Goal: Find specific page/section: Find specific page/section

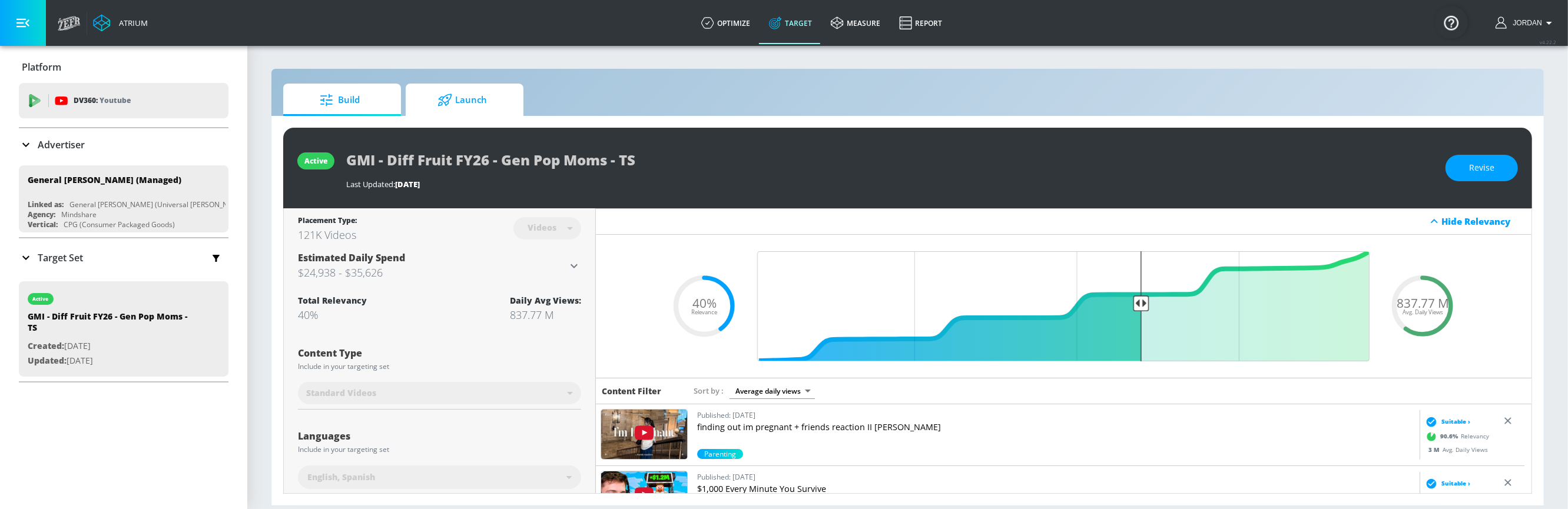
click at [478, 96] on span "Launch" at bounding box center [462, 100] width 89 height 28
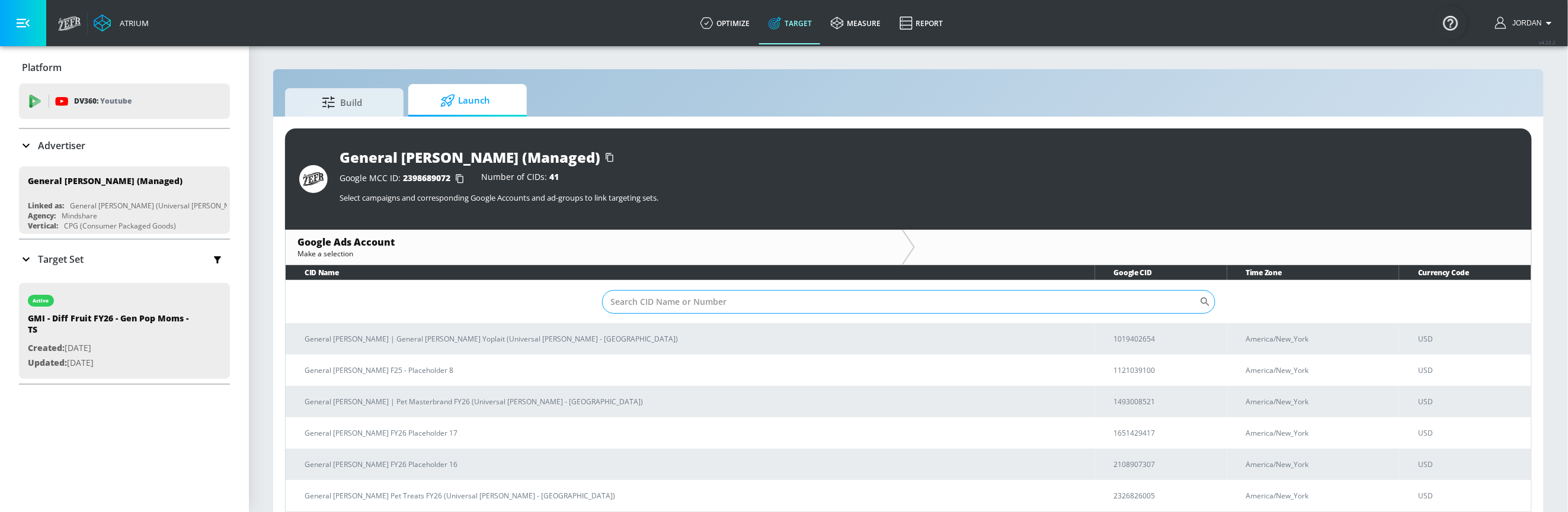
click at [802, 298] on input "Sort By" at bounding box center [901, 302] width 597 height 24
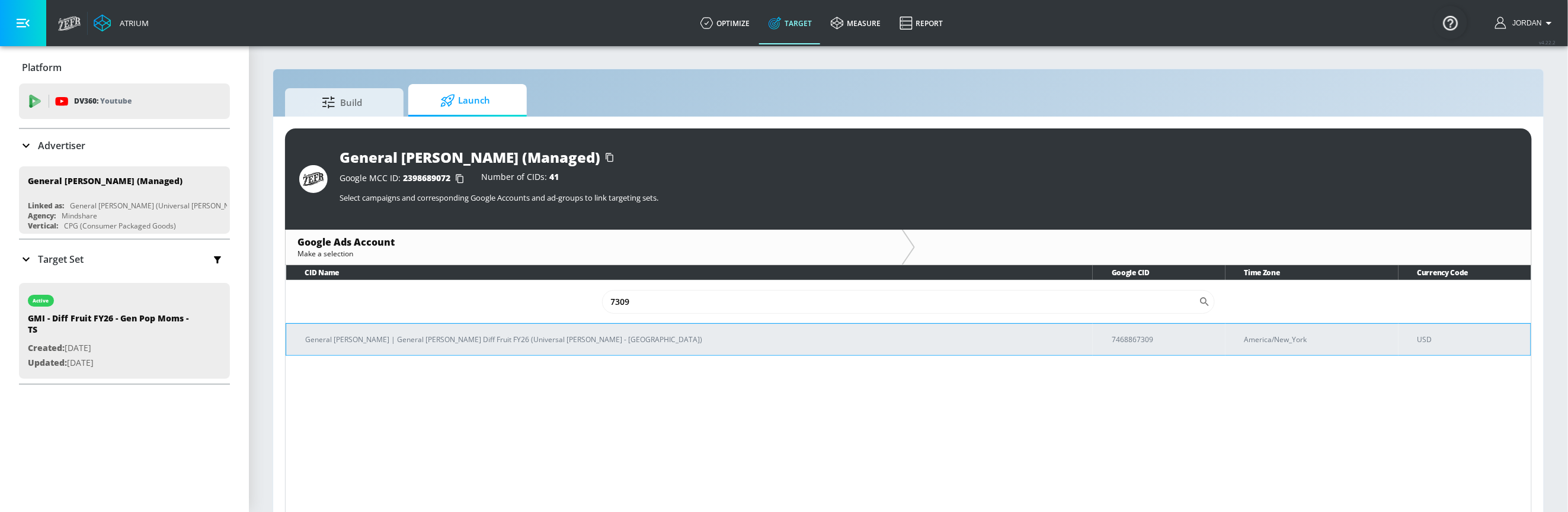
type input "7309"
click at [535, 345] on p "General [PERSON_NAME] | General [PERSON_NAME] Diff Fruit FY26 (Universal [PERSO…" at bounding box center [694, 339] width 778 height 12
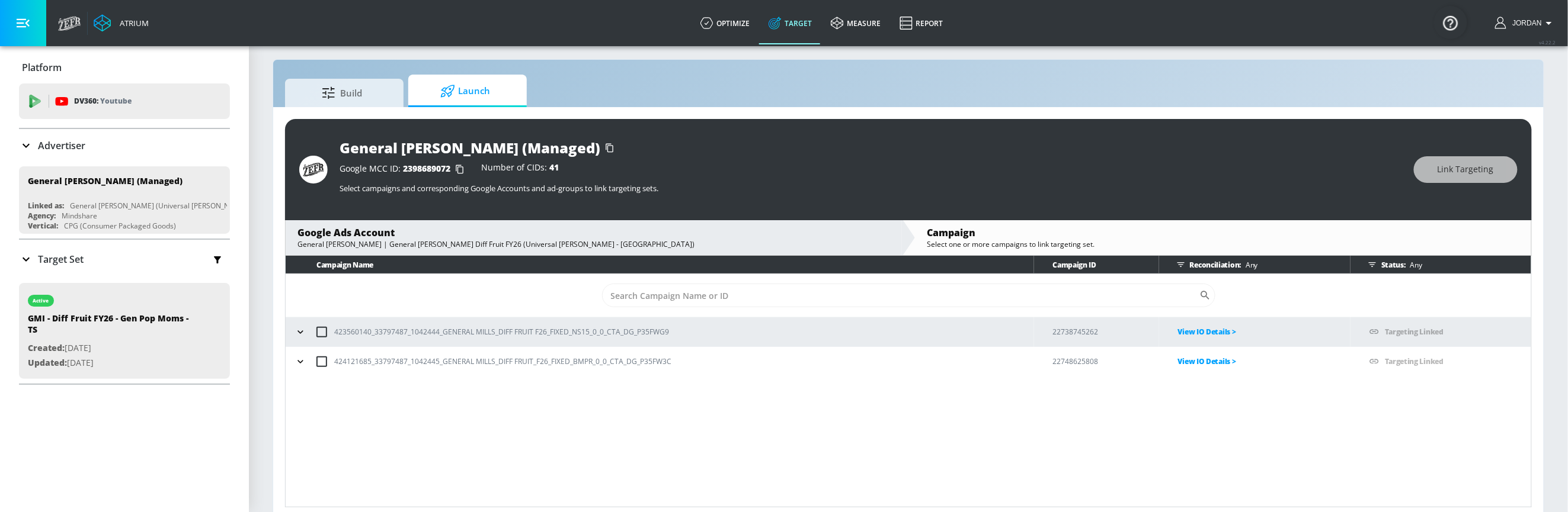
scroll to position [17, 0]
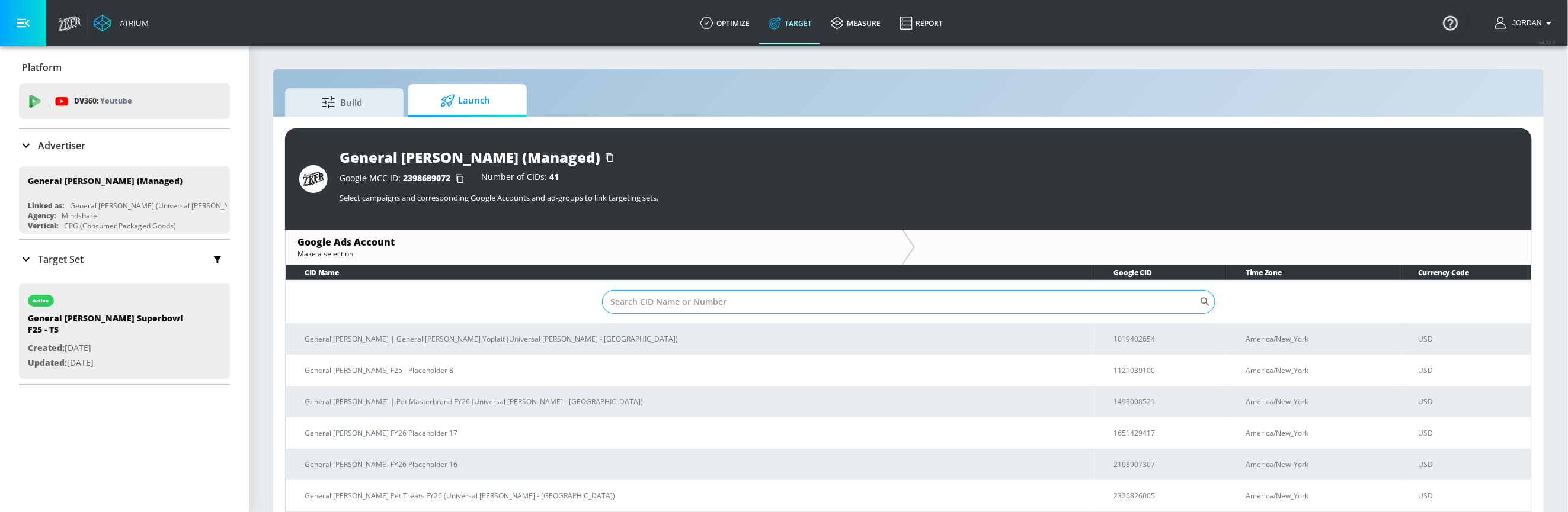
click at [776, 294] on input "Sort By" at bounding box center [901, 302] width 597 height 24
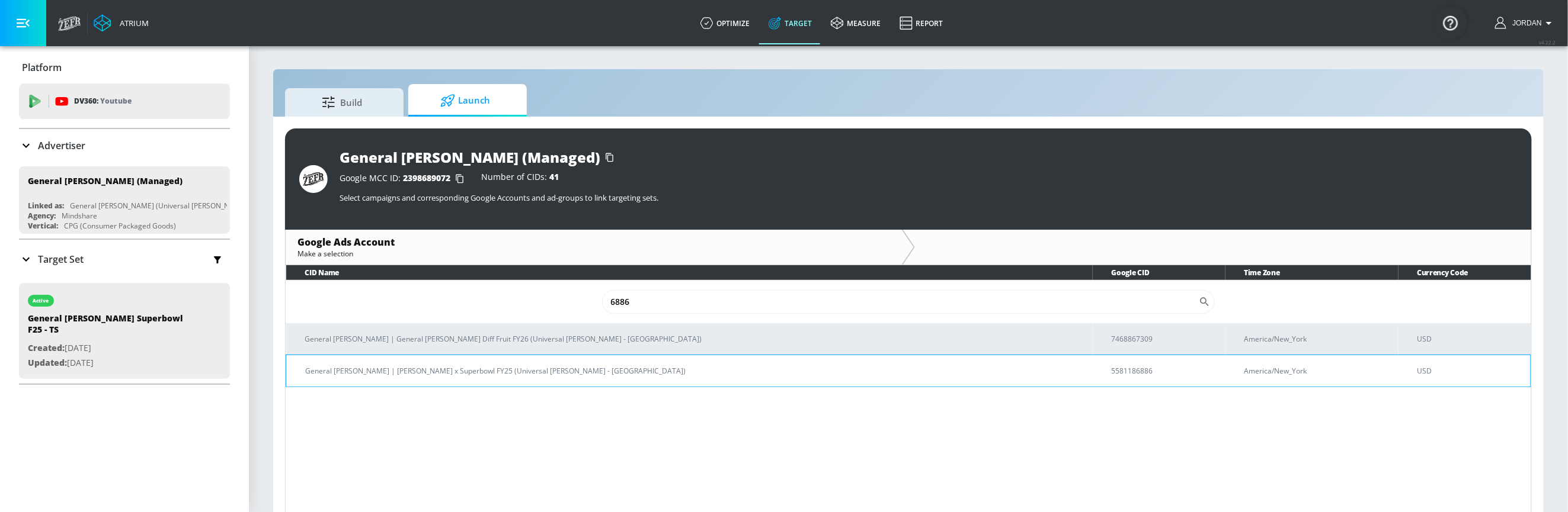
type input "6886"
click at [527, 373] on p "General [PERSON_NAME] | [PERSON_NAME] x Superbowl FY25 (Universal [PERSON_NAME]…" at bounding box center [694, 371] width 778 height 12
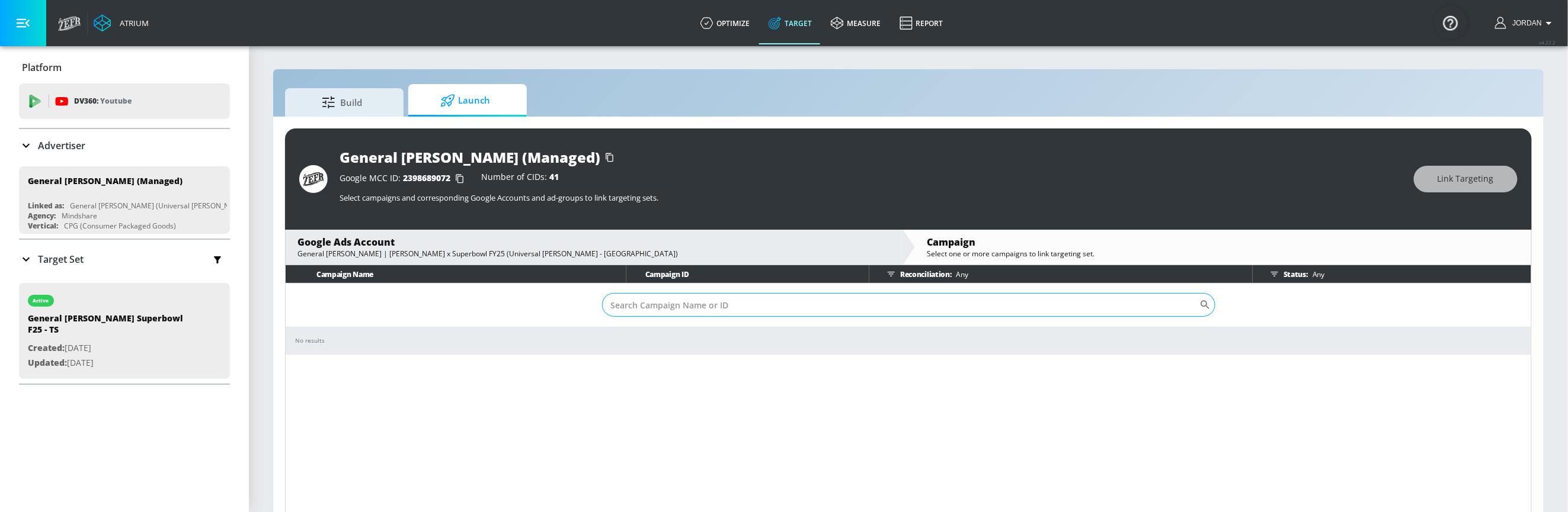
click at [736, 307] on input "Sort By" at bounding box center [901, 305] width 597 height 24
click at [711, 343] on div "No results" at bounding box center [909, 341] width 1227 height 9
click at [715, 321] on td "​" at bounding box center [909, 305] width 1246 height 43
click at [720, 307] on input "Sort By" at bounding box center [901, 305] width 597 height 24
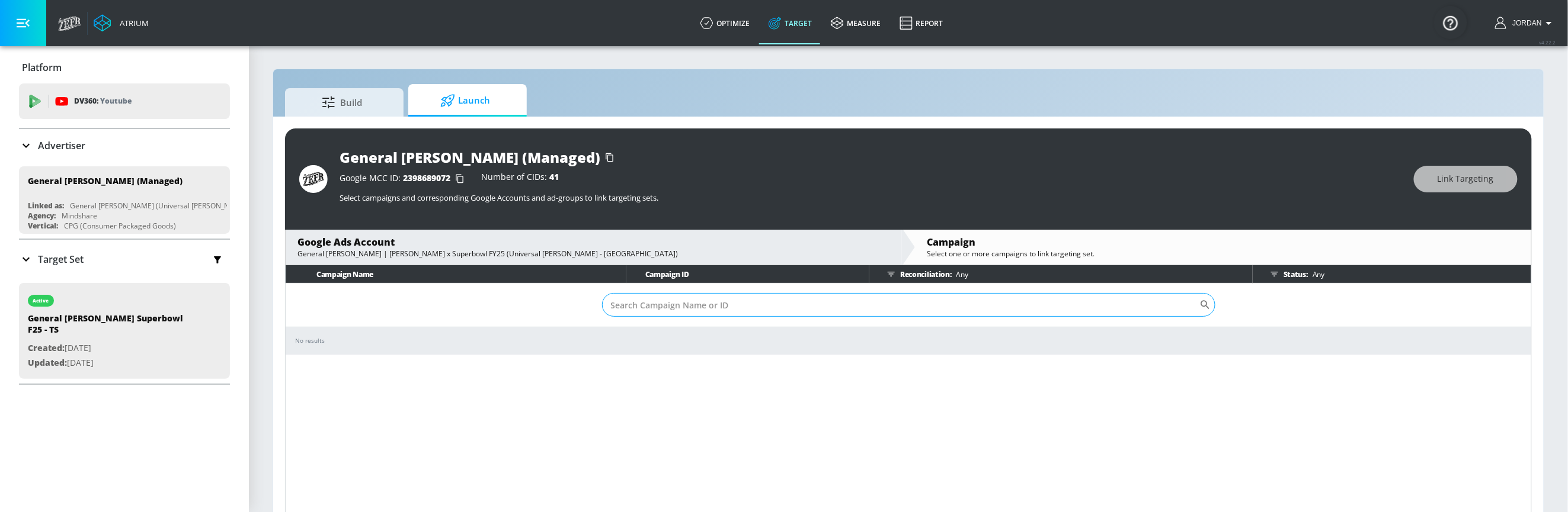
click at [720, 307] on input "Sort By" at bounding box center [901, 305] width 597 height 24
click at [720, 307] on input "Sort By" at bounding box center [901, 305] width 597 height 24
click at [1316, 273] on p "Any" at bounding box center [1316, 274] width 17 height 12
click at [1305, 274] on div "Status: Any" at bounding box center [1398, 274] width 265 height 18
click at [1280, 274] on icon "button" at bounding box center [1275, 274] width 10 height 10
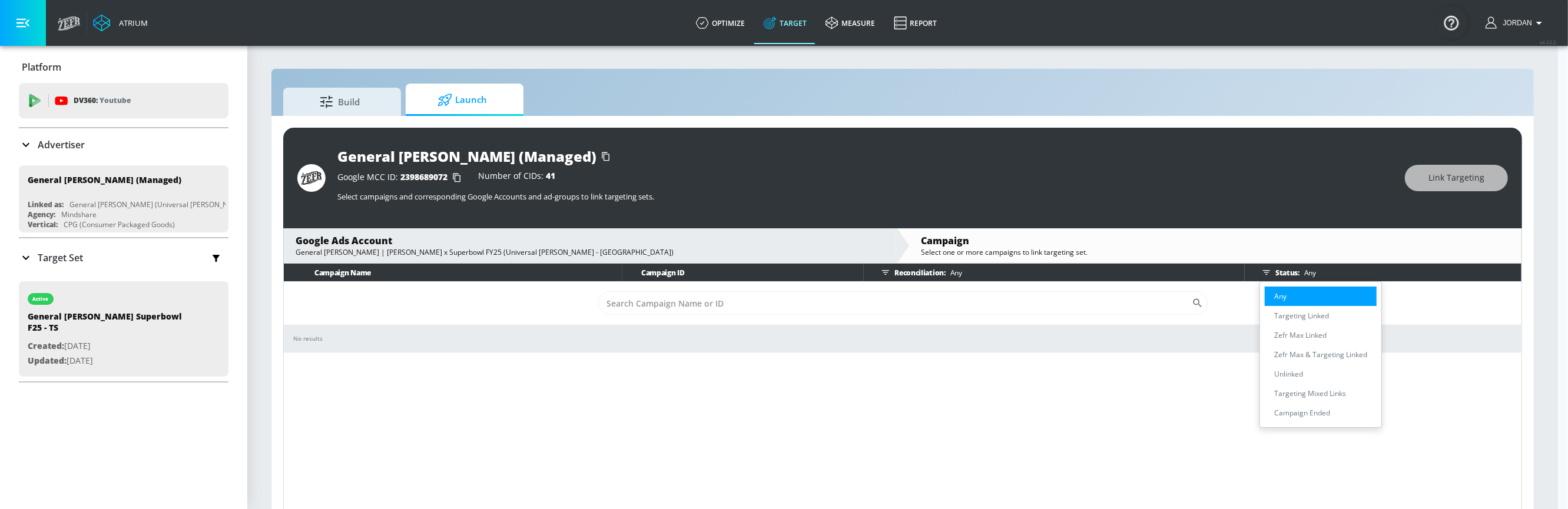
click at [1284, 293] on p "Any" at bounding box center [1280, 296] width 12 height 12
click at [1303, 419] on li "Campaign Ended" at bounding box center [1320, 413] width 112 height 19
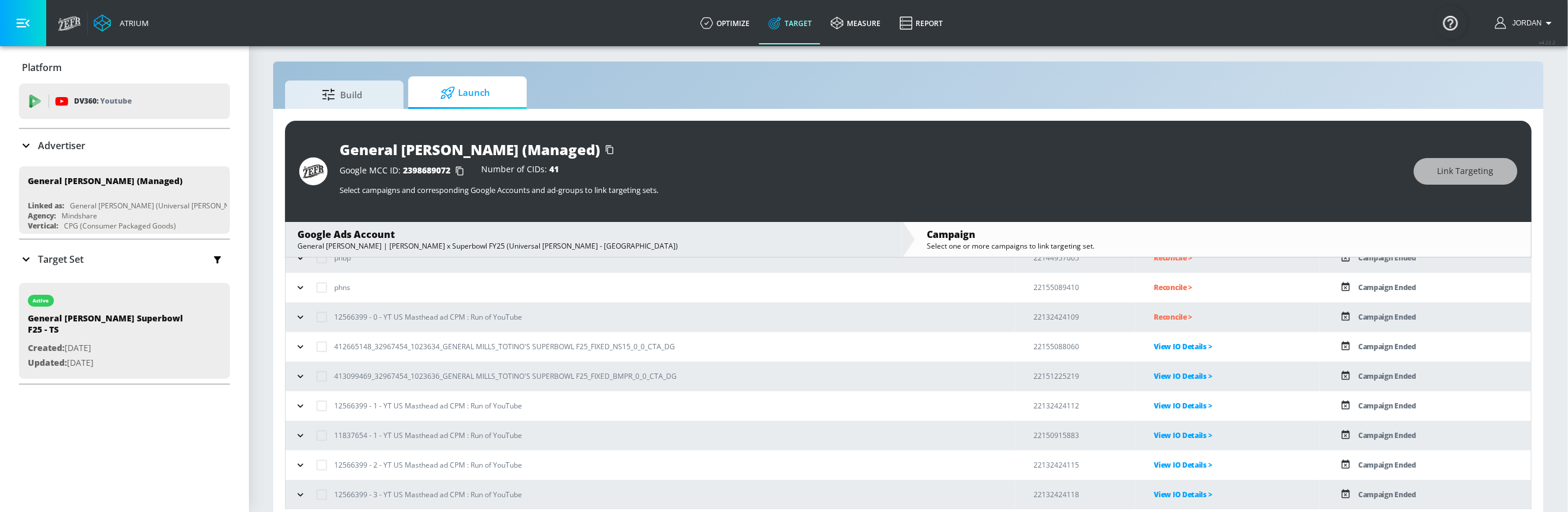
scroll to position [10, 0]
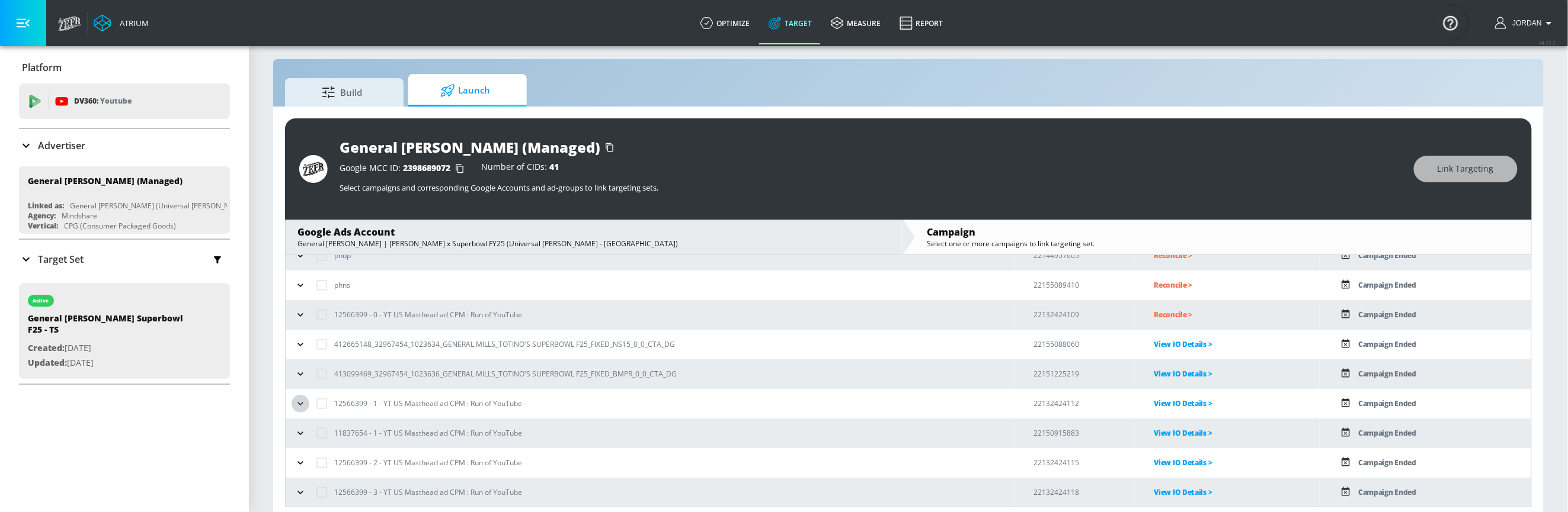
click at [295, 408] on icon "button" at bounding box center [301, 404] width 12 height 12
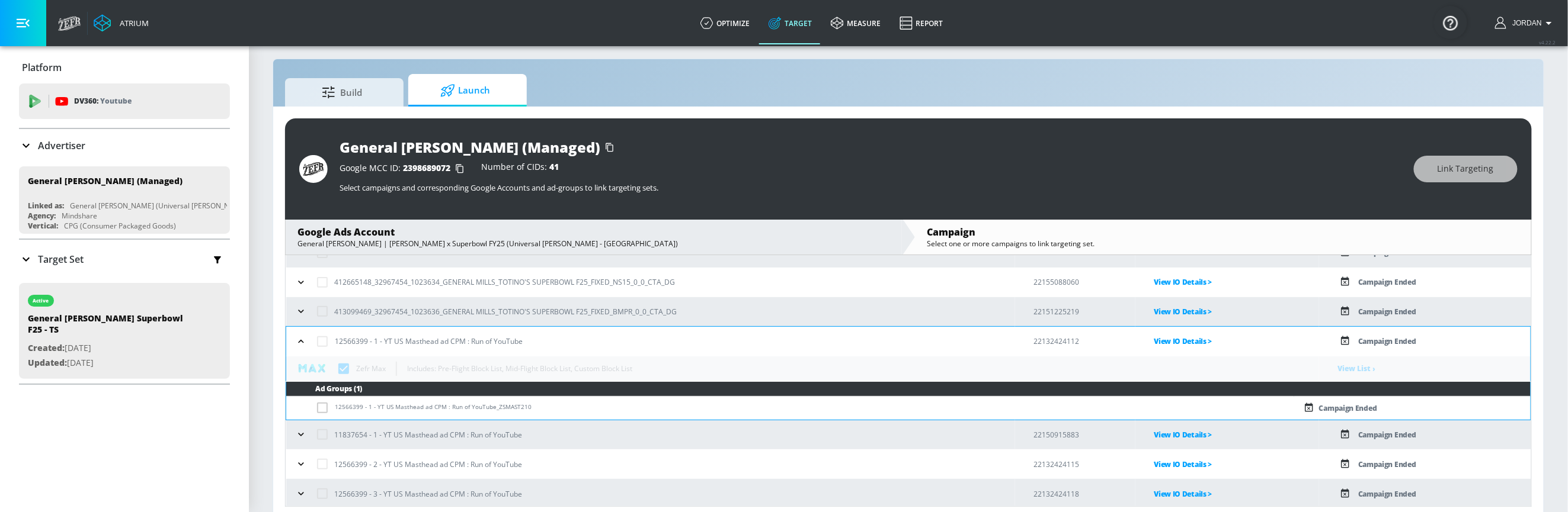
scroll to position [140, 0]
